Goal: Task Accomplishment & Management: Manage account settings

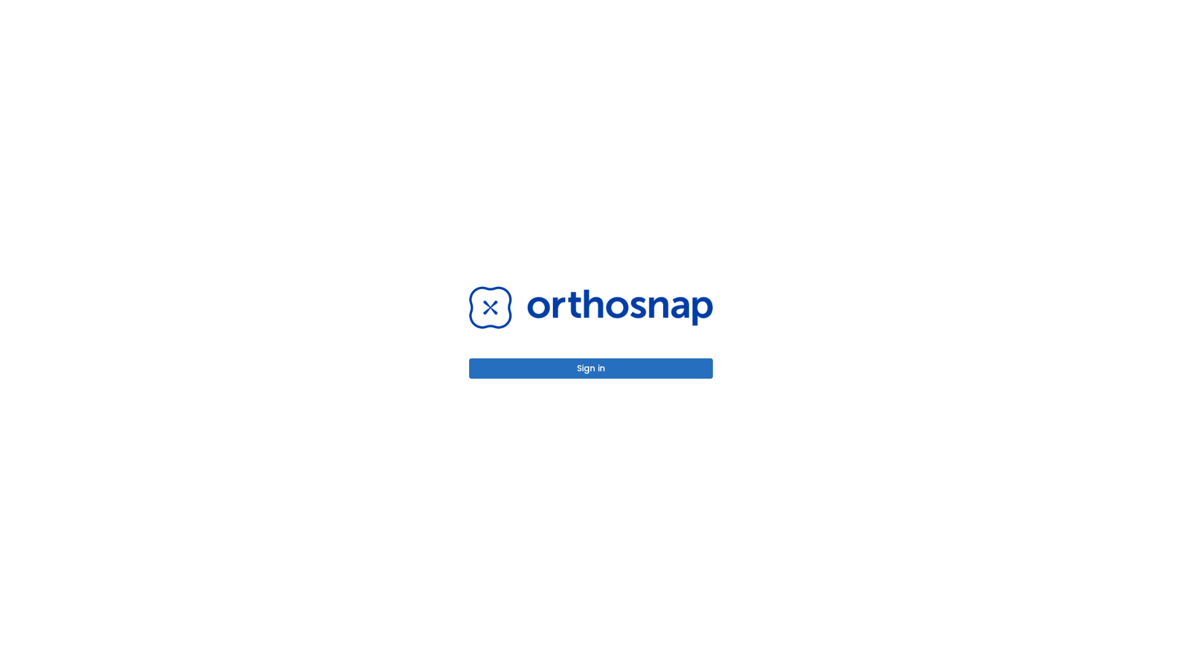
click at [591, 368] on button "Sign in" at bounding box center [591, 368] width 244 height 20
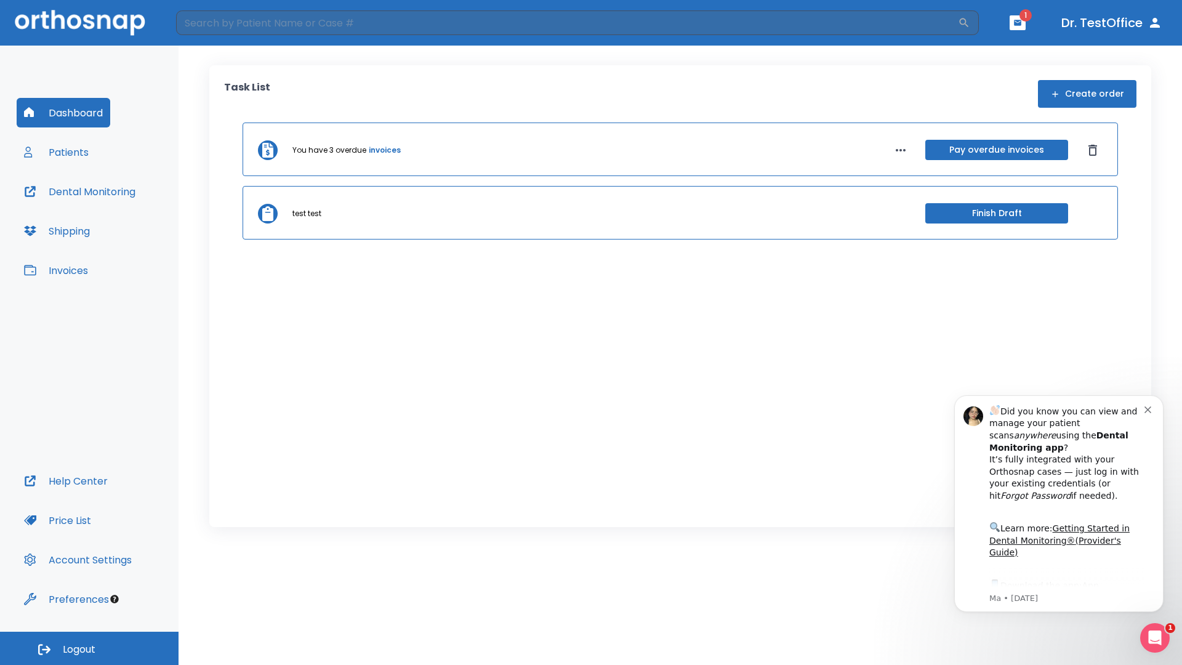
click at [89, 648] on span "Logout" at bounding box center [79, 650] width 33 height 14
